Goal: Task Accomplishment & Management: Use online tool/utility

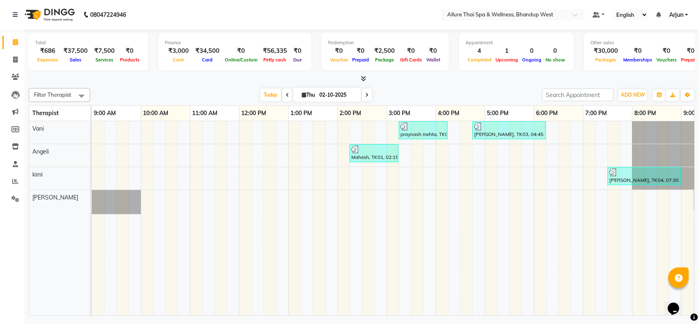
scroll to position [0, 142]
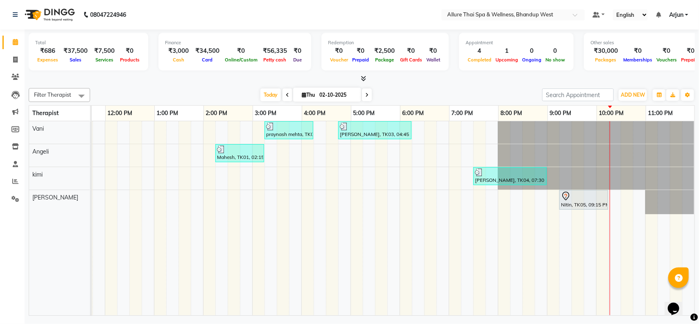
click at [596, 215] on td at bounding box center [602, 218] width 12 height 194
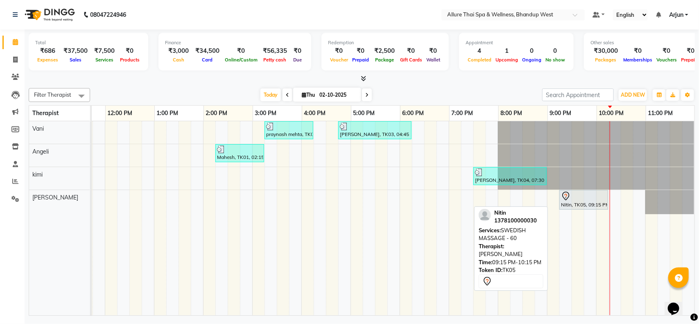
click at [582, 207] on div "Nitin, TK05, 09:15 PM-10:15 PM, SWEDISH MASSAGE - 60" at bounding box center [583, 199] width 47 height 17
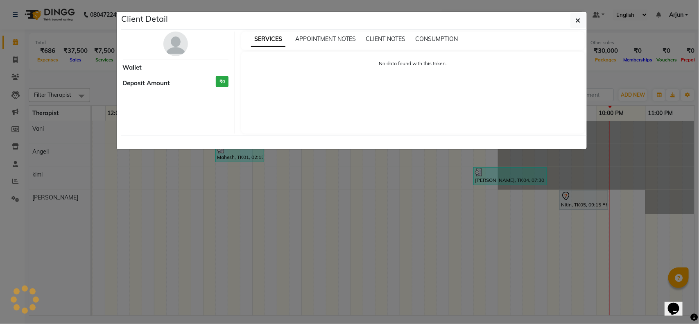
select select "7"
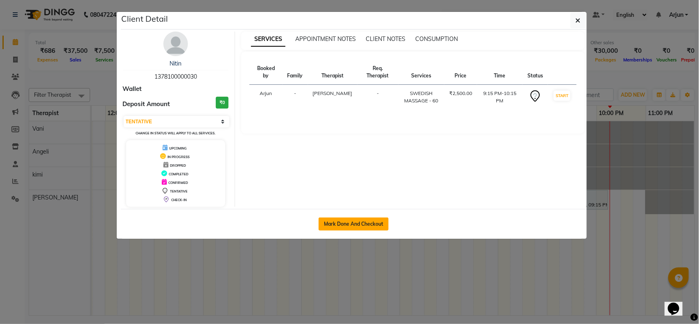
click at [356, 225] on button "Mark Done And Checkout" at bounding box center [353, 223] width 70 height 13
select select "8527"
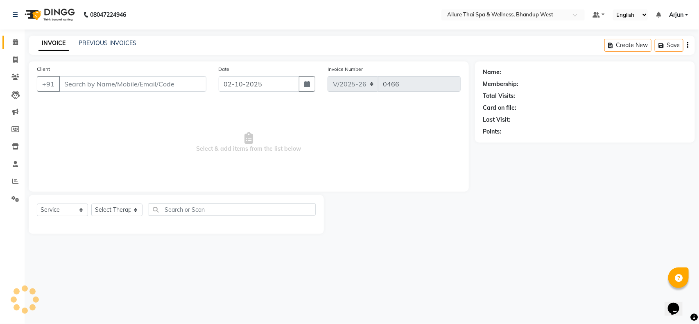
select select "package"
type input "1378100000030"
select select "89385"
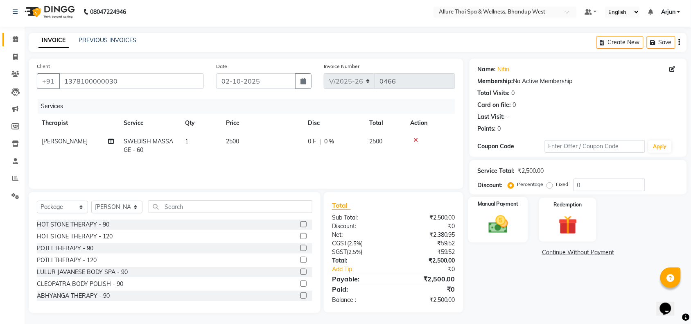
scroll to position [3, 0]
click at [491, 206] on label "Manual Payment" at bounding box center [498, 204] width 41 height 8
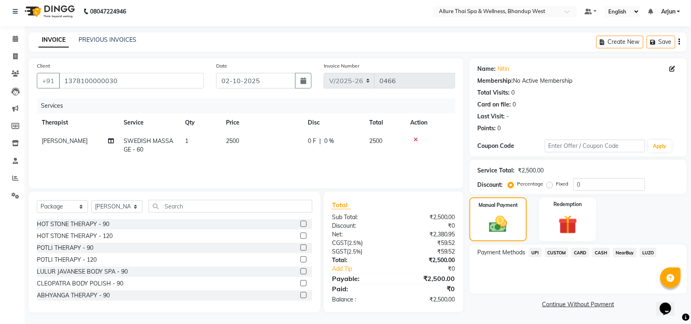
click at [600, 252] on span "CASH" at bounding box center [601, 252] width 18 height 9
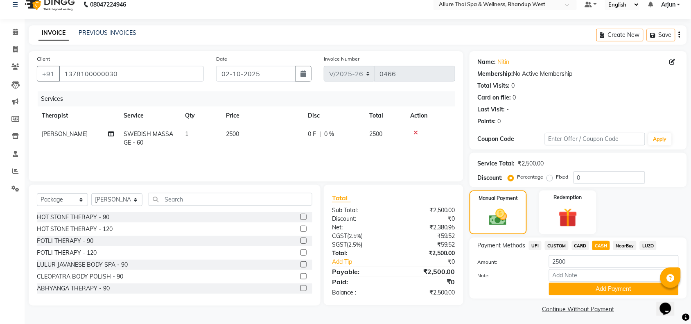
scroll to position [14, 0]
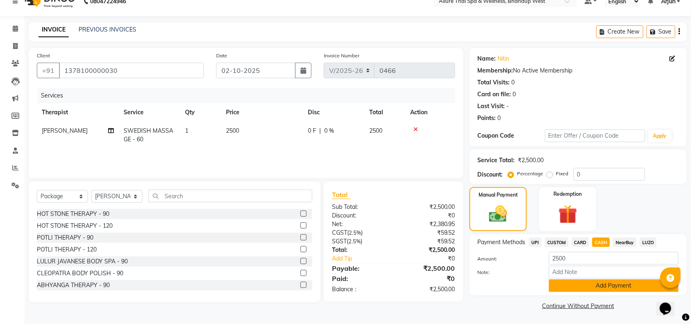
click at [569, 283] on button "Add Payment" at bounding box center [614, 285] width 130 height 13
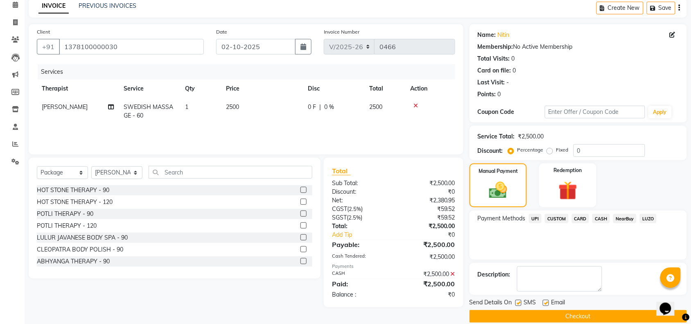
scroll to position [48, 0]
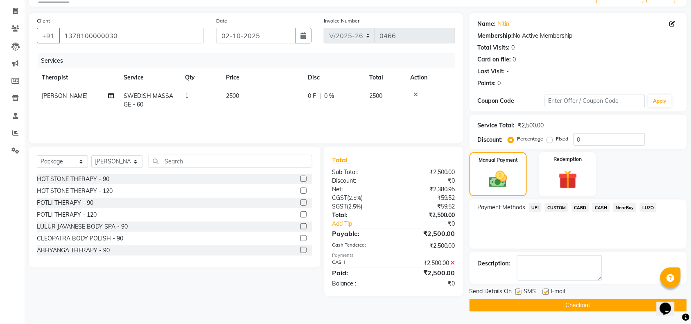
click at [518, 292] on label at bounding box center [518, 292] width 6 height 6
click at [518, 292] on input "checkbox" at bounding box center [517, 291] width 5 height 5
checkbox input "false"
click at [520, 308] on button "Checkout" at bounding box center [577, 305] width 217 height 13
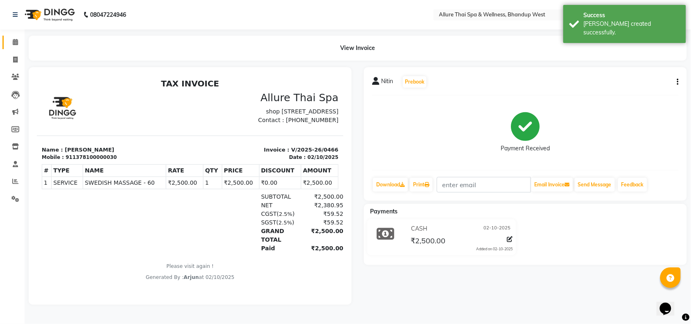
click at [14, 47] on link "Calendar" at bounding box center [12, 43] width 20 height 14
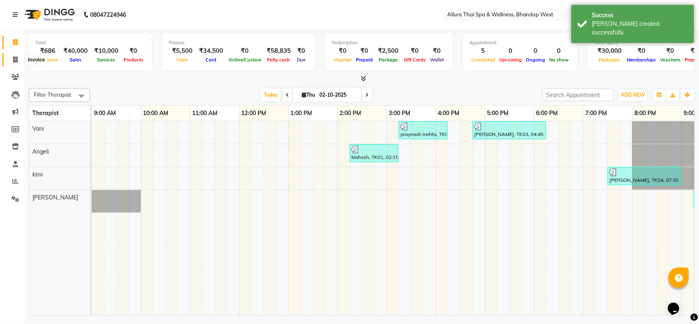
click at [15, 59] on icon at bounding box center [15, 59] width 5 height 6
select select "8527"
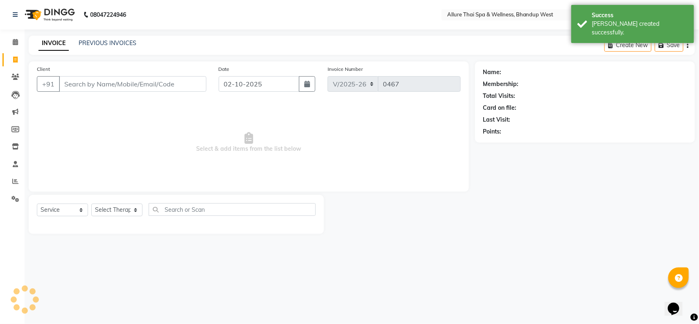
select select "package"
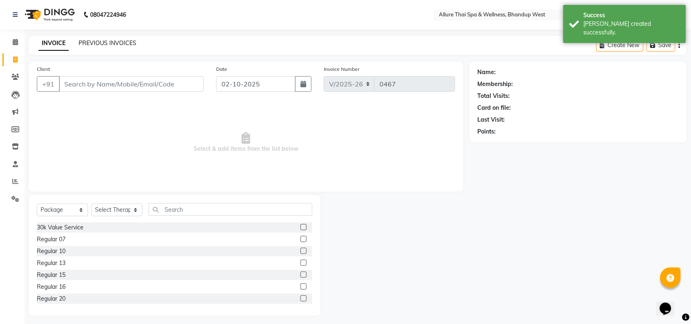
click at [117, 46] on link "PREVIOUS INVOICES" at bounding box center [108, 42] width 58 height 7
